Goal: Find specific page/section: Find specific page/section

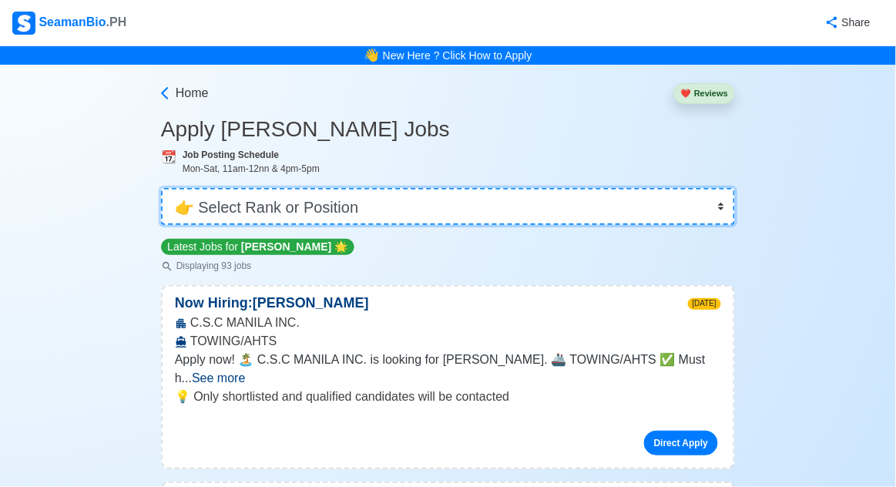
click at [709, 203] on select "👉 Select Rank or Position Master Chief Officer 2nd Officer 3rd Officer Junior O…" at bounding box center [448, 206] width 574 height 37
select select "Waiter"
click at [161, 188] on select "👉 Select Rank or Position Master Chief Officer 2nd Officer 3rd Officer Junior O…" at bounding box center [448, 206] width 574 height 37
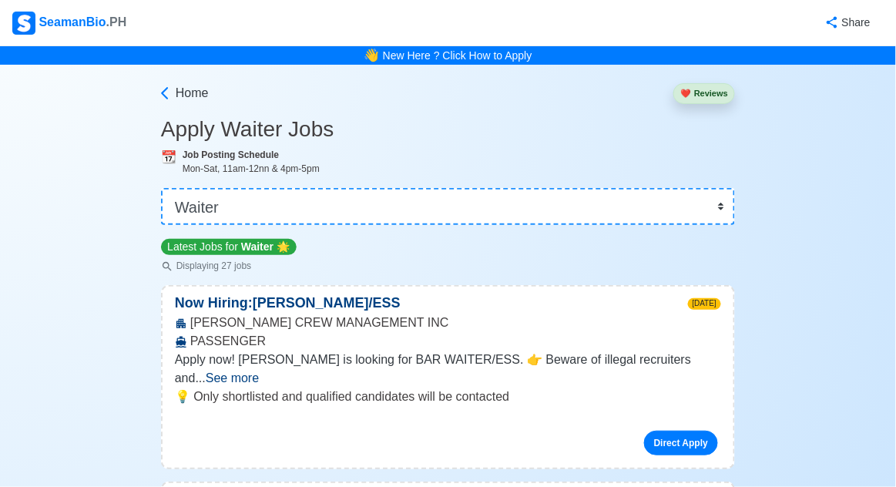
select select "[PERSON_NAME]"
click at [161, 188] on select "👉 Select Rank or Position Master Chief Officer 2nd Officer 3rd Officer Junior O…" at bounding box center [448, 206] width 574 height 37
